Goal: Find contact information: Find contact information

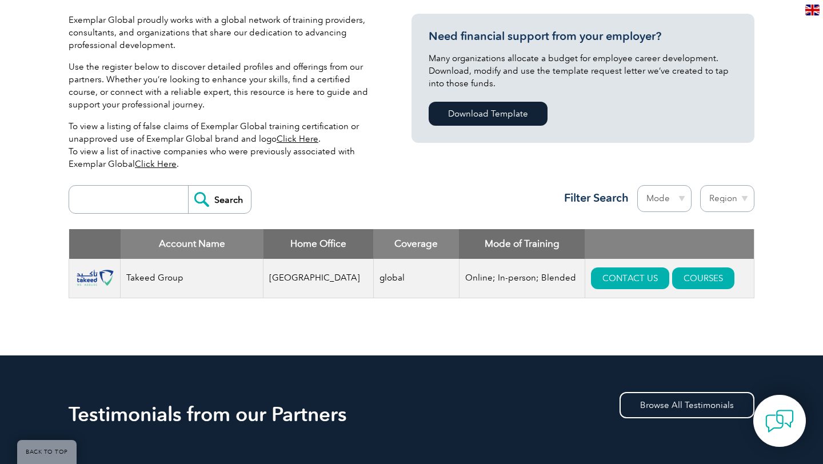
scroll to position [274, 0]
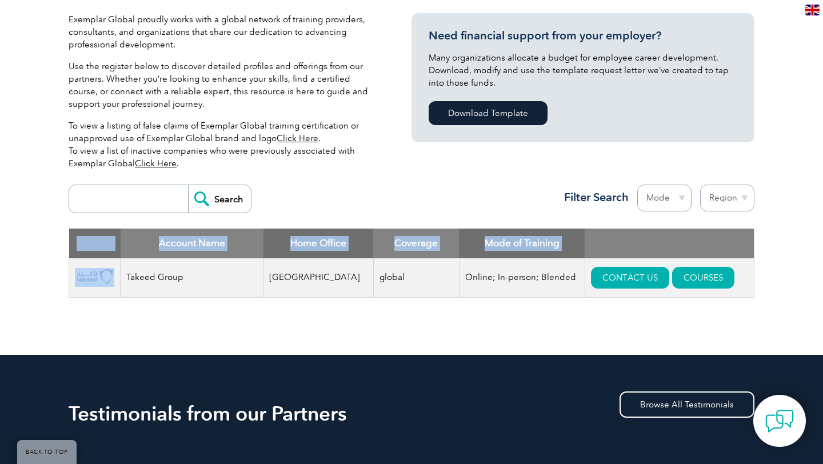
drag, startPoint x: 130, startPoint y: 278, endPoint x: 318, endPoint y: 296, distance: 189.4
click at [327, 299] on div "Account Name Home Office Coverage Mode of Training Takeed Group Egypt global On…" at bounding box center [411, 271] width 685 height 86
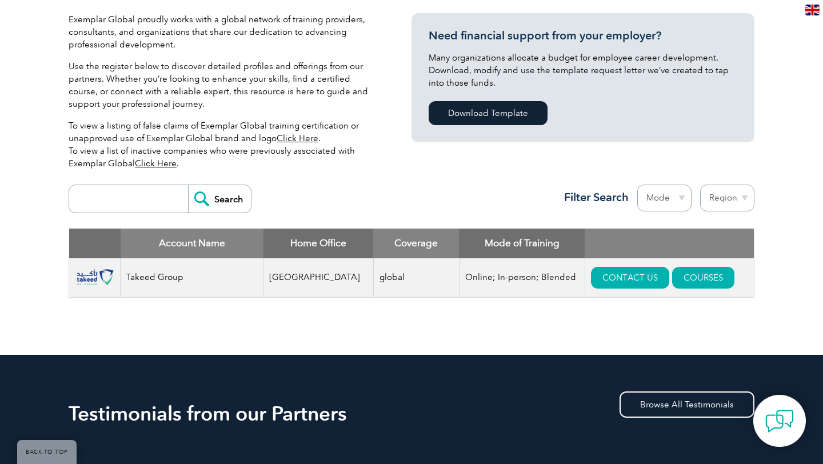
click at [459, 290] on td "Online; In-person; Blended" at bounding box center [522, 277] width 126 height 39
click at [602, 282] on link "CONTACT US" at bounding box center [630, 278] width 78 height 22
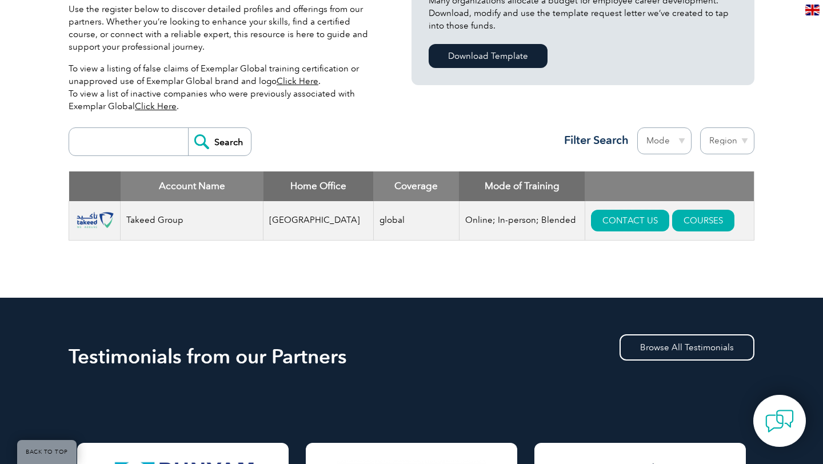
scroll to position [323, 0]
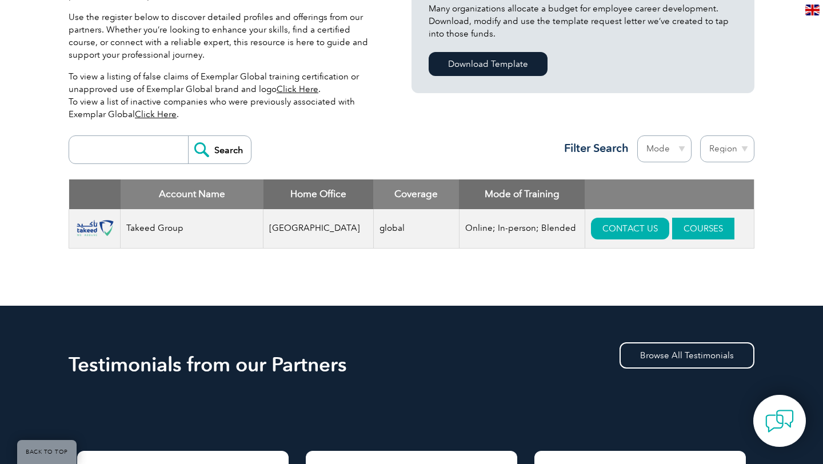
click at [672, 223] on link "COURSES" at bounding box center [703, 229] width 62 height 22
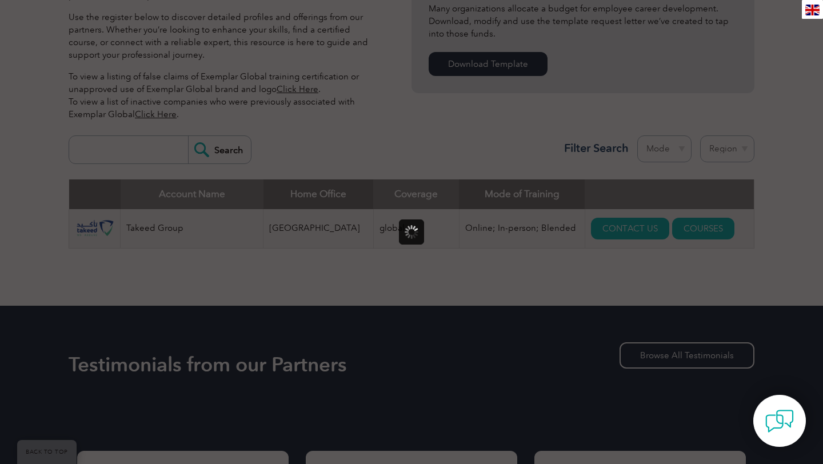
scroll to position [0, 0]
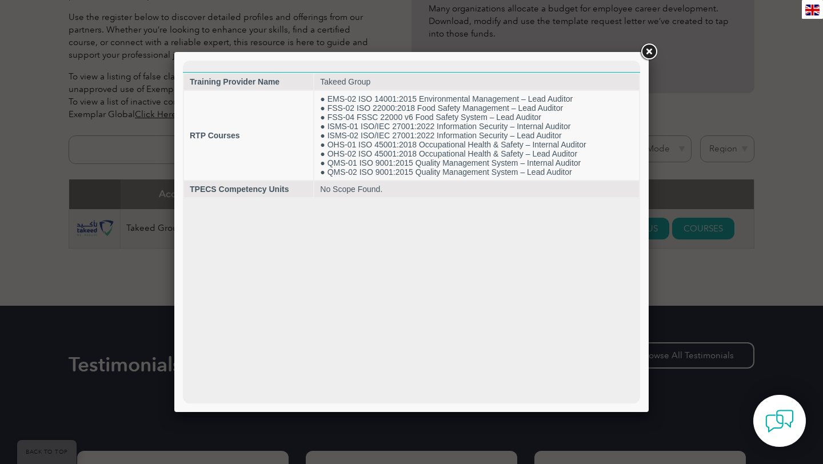
click at [642, 45] on link at bounding box center [648, 52] width 21 height 21
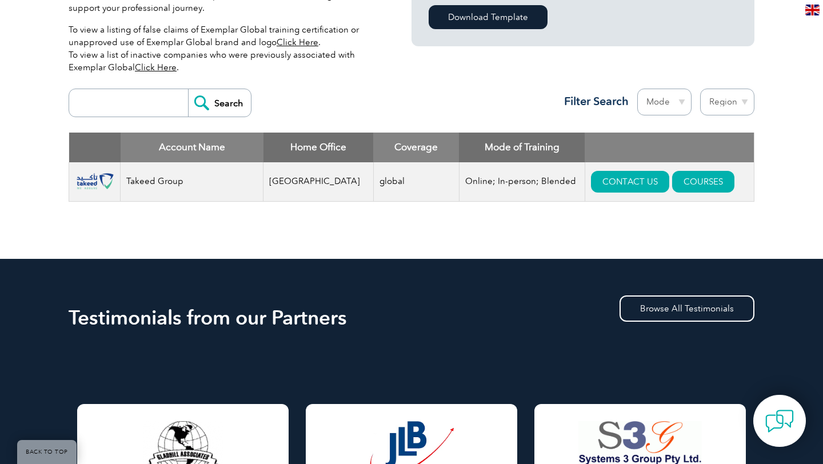
scroll to position [407, 0]
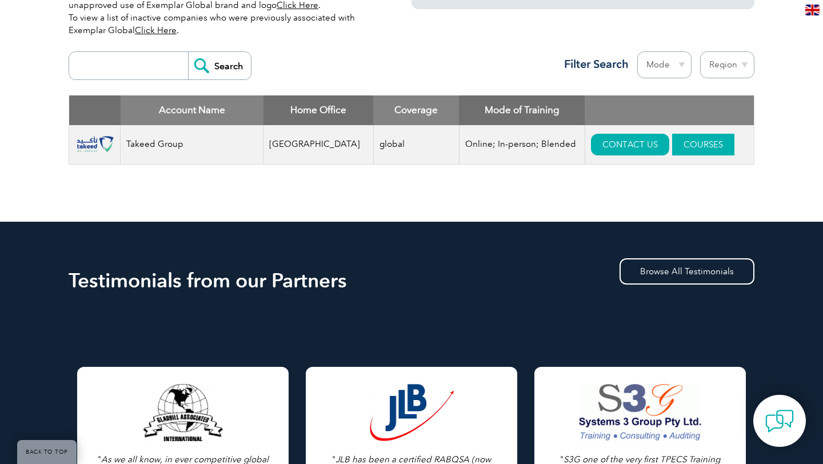
click at [672, 146] on link "COURSES" at bounding box center [703, 145] width 62 height 22
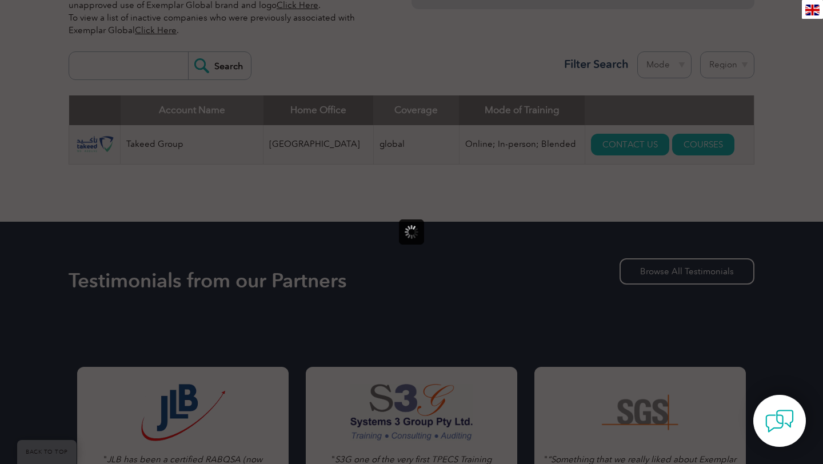
scroll to position [0, 0]
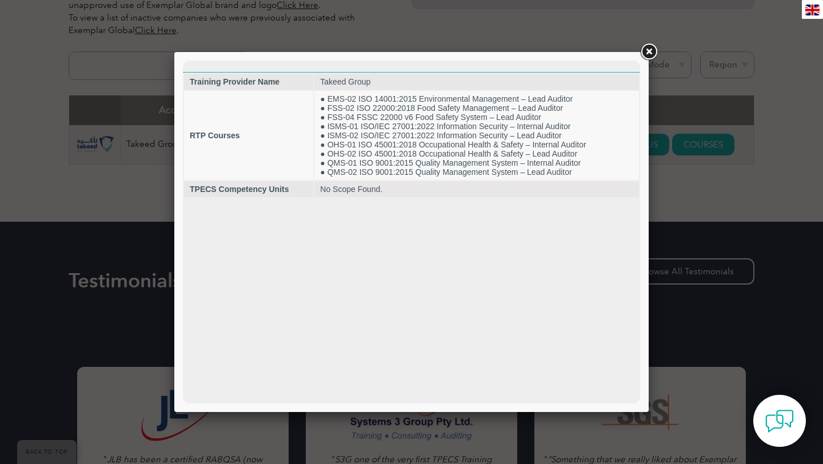
click at [653, 59] on link at bounding box center [648, 52] width 21 height 21
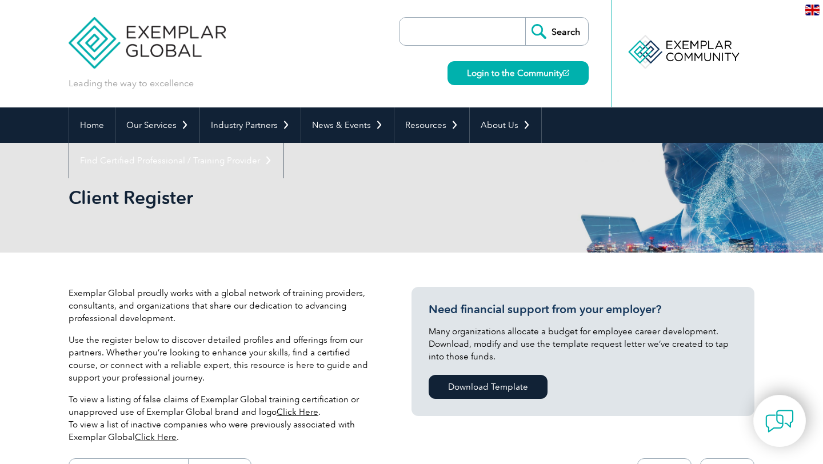
click at [151, 51] on img at bounding box center [147, 34] width 157 height 69
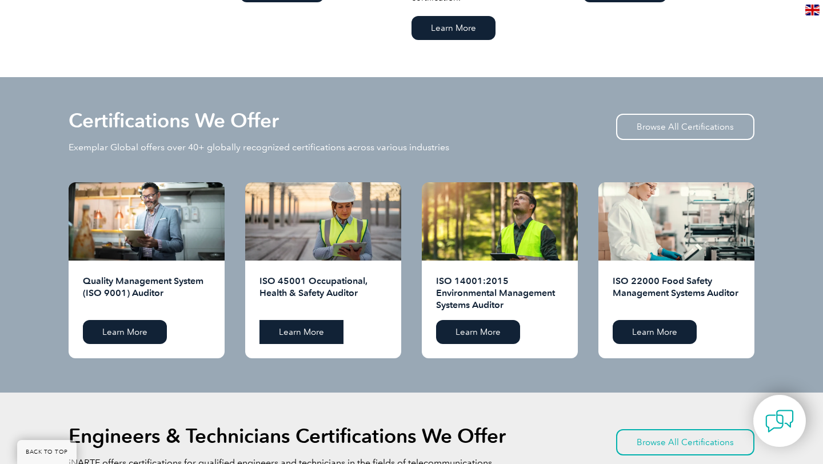
scroll to position [1056, 0]
